Goal: Navigation & Orientation: Go to known website

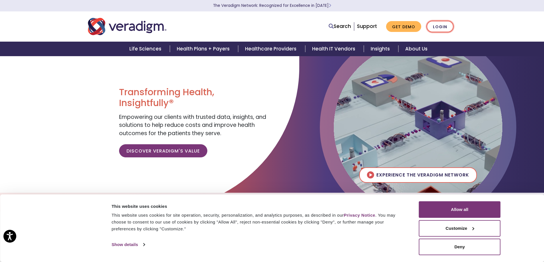
click at [440, 28] on link "Login" at bounding box center [439, 27] width 27 height 12
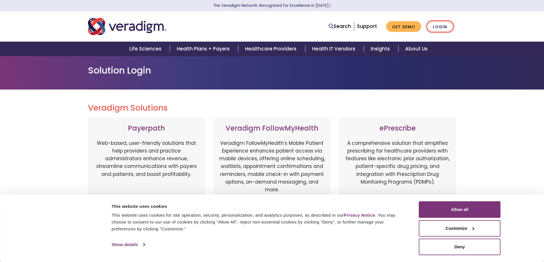
click at [441, 28] on link "Login" at bounding box center [439, 27] width 27 height 12
